Goal: Find specific page/section: Find specific page/section

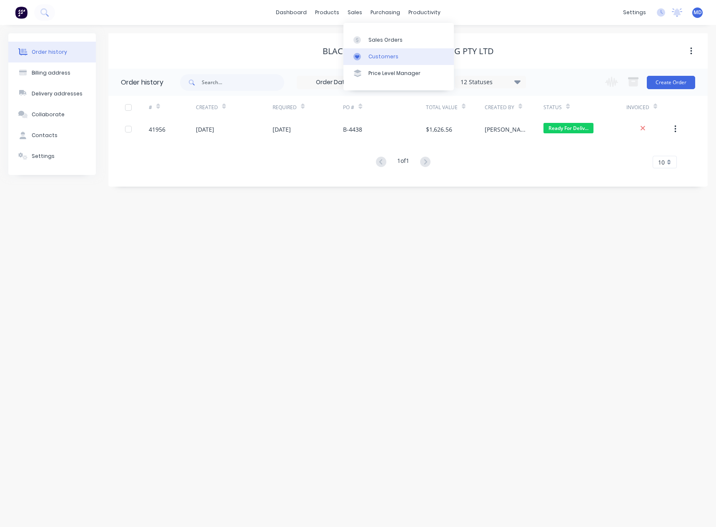
click at [390, 55] on div "Customers" at bounding box center [384, 57] width 30 height 8
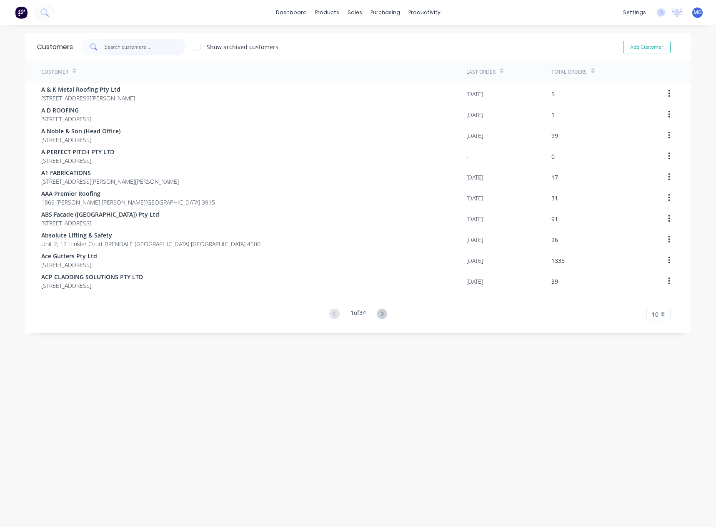
click at [132, 45] on input "text" at bounding box center [145, 47] width 81 height 17
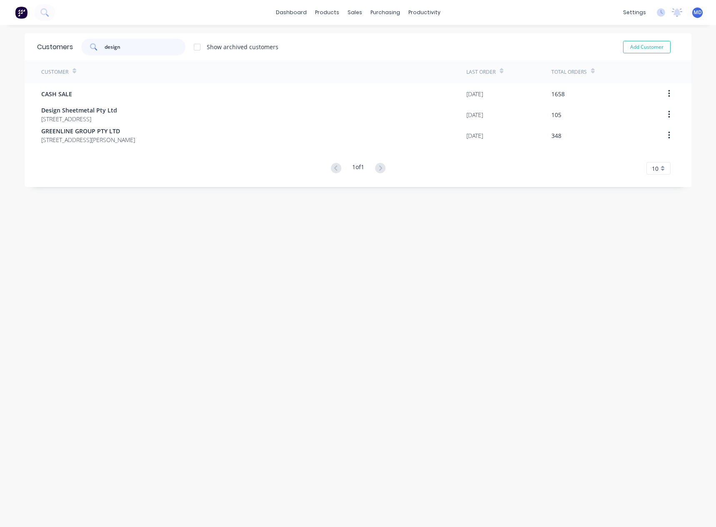
type input "design"
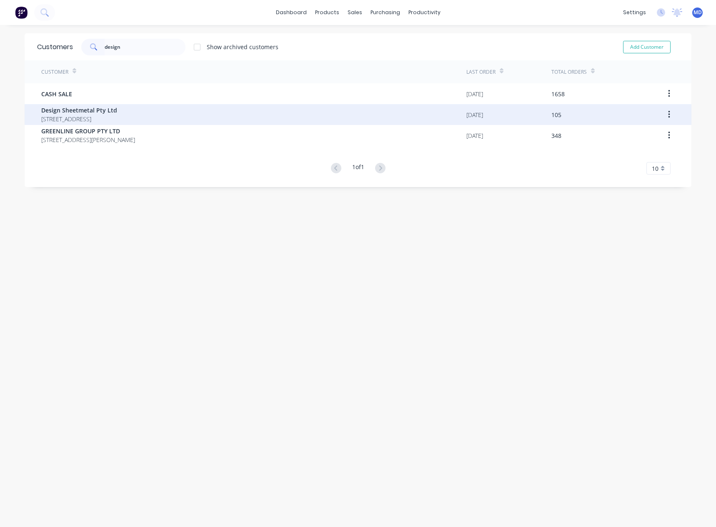
click at [108, 116] on span "[STREET_ADDRESS]" at bounding box center [79, 119] width 76 height 9
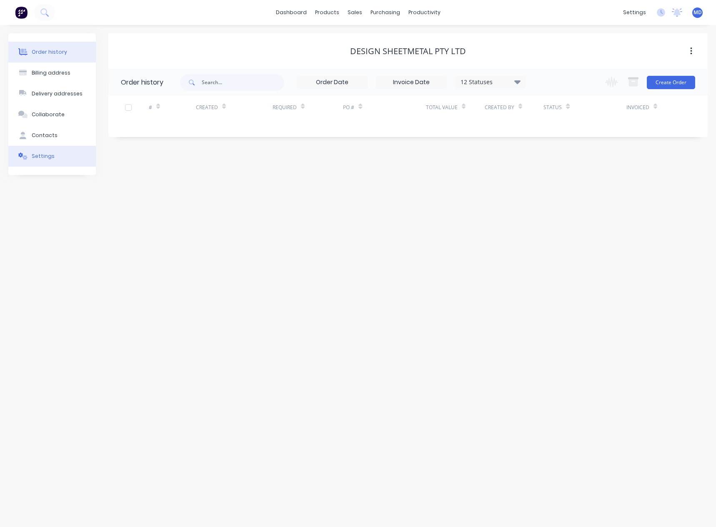
click at [43, 159] on div "Settings" at bounding box center [43, 157] width 23 height 8
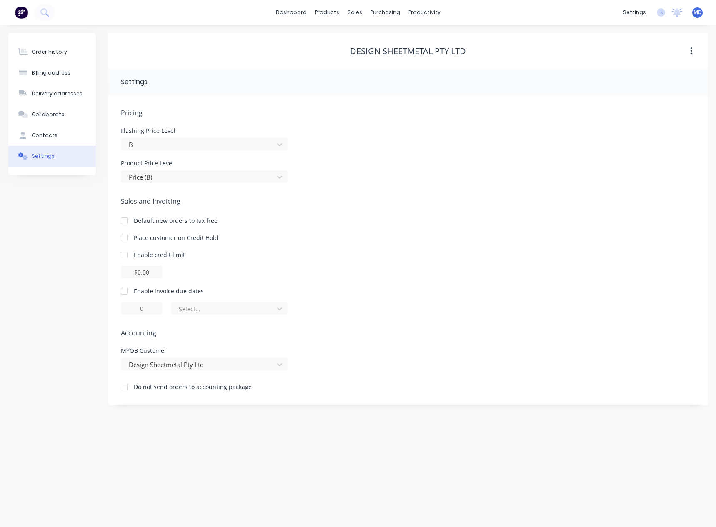
click at [125, 239] on div at bounding box center [124, 238] width 17 height 17
click at [47, 49] on div "Order history" at bounding box center [49, 52] width 35 height 8
